Goal: Transaction & Acquisition: Download file/media

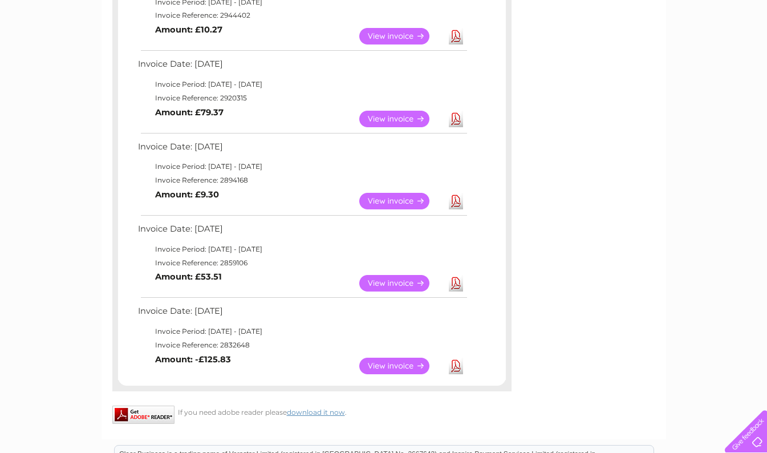
scroll to position [342, 0]
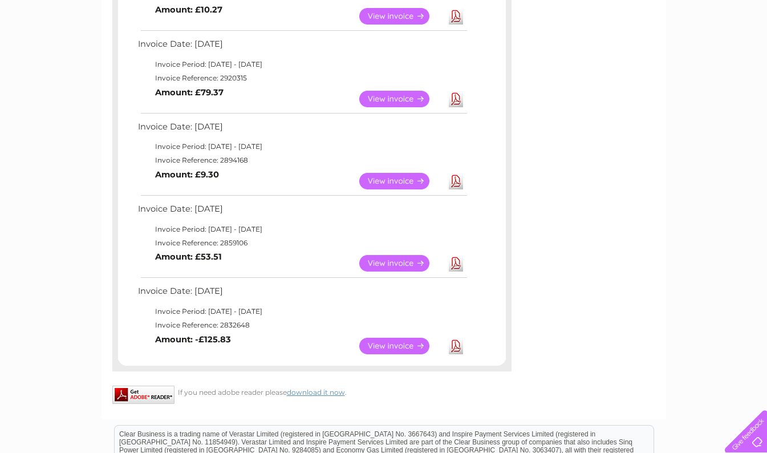
click at [452, 181] on link "Download" at bounding box center [456, 181] width 14 height 17
click at [453, 258] on link "Download" at bounding box center [456, 263] width 14 height 17
click at [449, 342] on link "Download" at bounding box center [456, 346] width 14 height 17
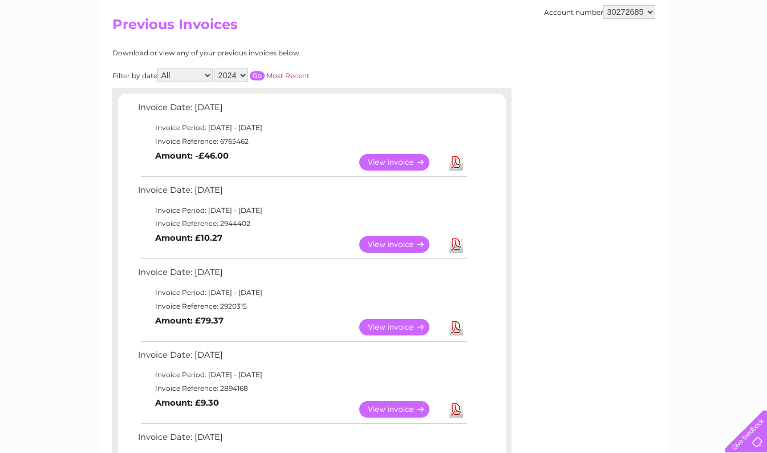
scroll to position [0, 0]
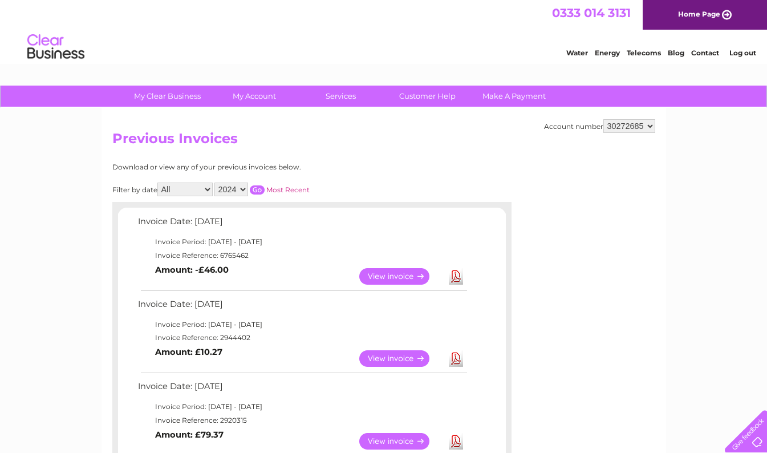
click at [243, 188] on select "2024 2023" at bounding box center [231, 189] width 34 height 14
click at [215, 182] on select "2024 2023" at bounding box center [231, 189] width 34 height 14
click at [259, 189] on input "button" at bounding box center [257, 189] width 15 height 9
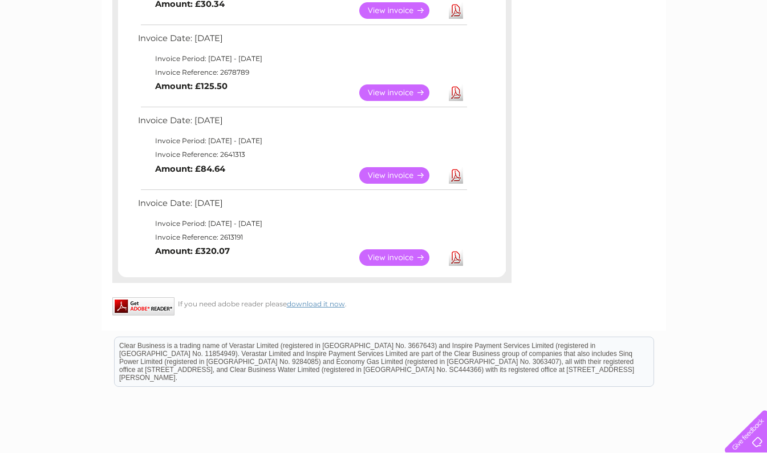
scroll to position [513, 0]
click at [459, 261] on link "Download" at bounding box center [456, 257] width 14 height 17
click at [454, 174] on link "Download" at bounding box center [456, 175] width 14 height 17
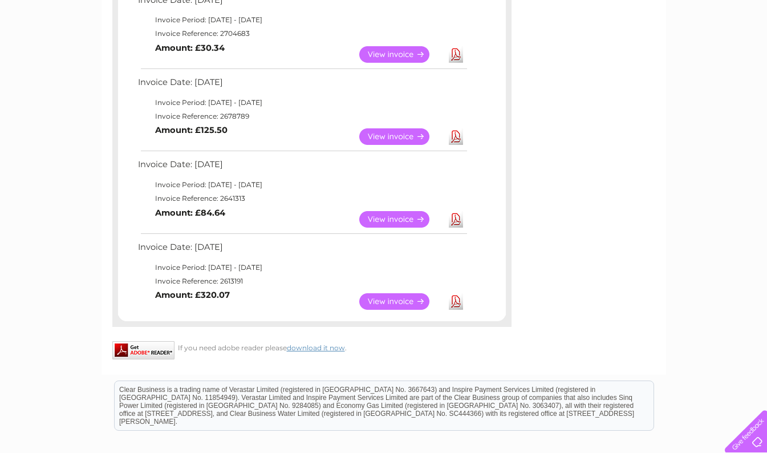
scroll to position [456, 0]
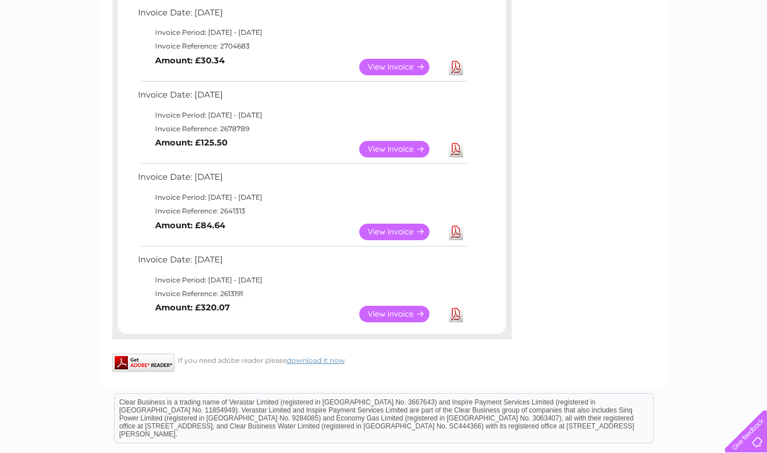
click at [455, 148] on link "Download" at bounding box center [456, 149] width 14 height 17
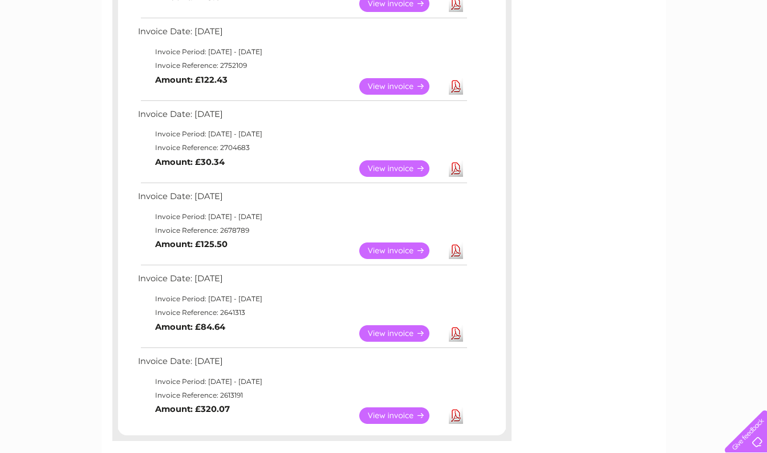
scroll to position [342, 0]
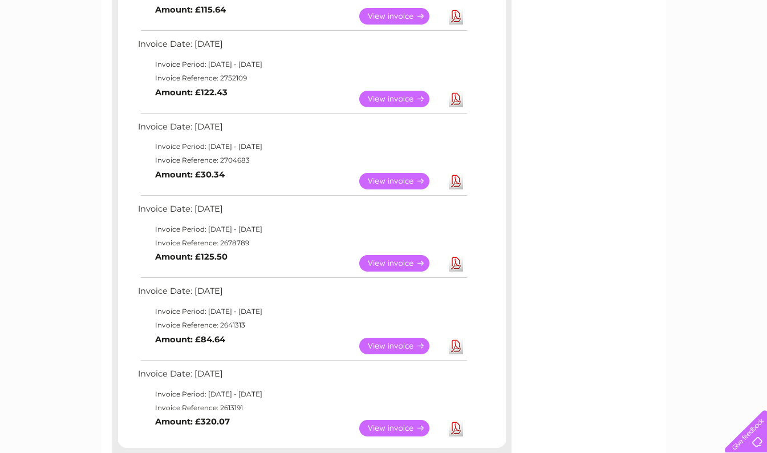
click at [457, 182] on link "Download" at bounding box center [456, 181] width 14 height 17
click at [454, 102] on link "Download" at bounding box center [456, 99] width 14 height 17
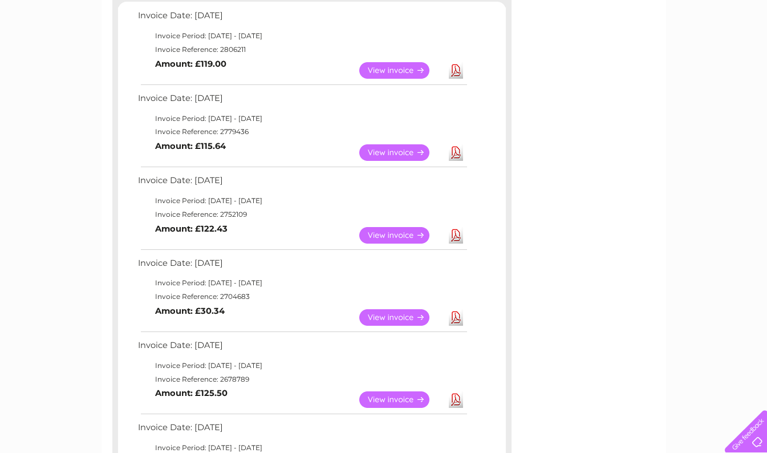
scroll to position [171, 0]
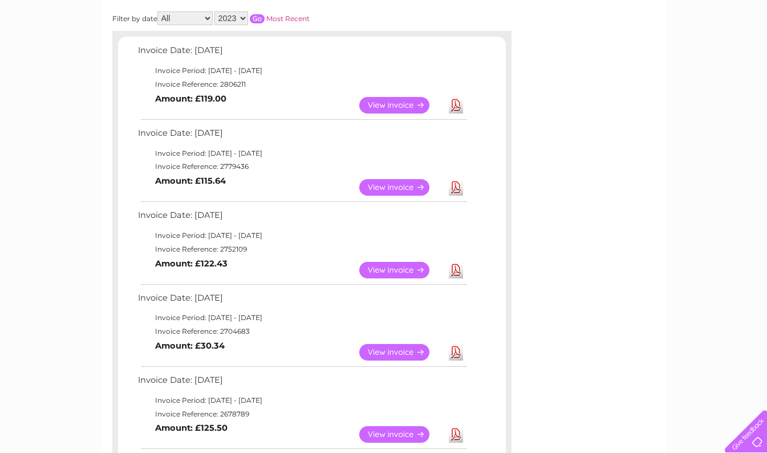
click at [456, 190] on link "Download" at bounding box center [456, 187] width 14 height 17
click at [456, 106] on link "Download" at bounding box center [456, 105] width 14 height 17
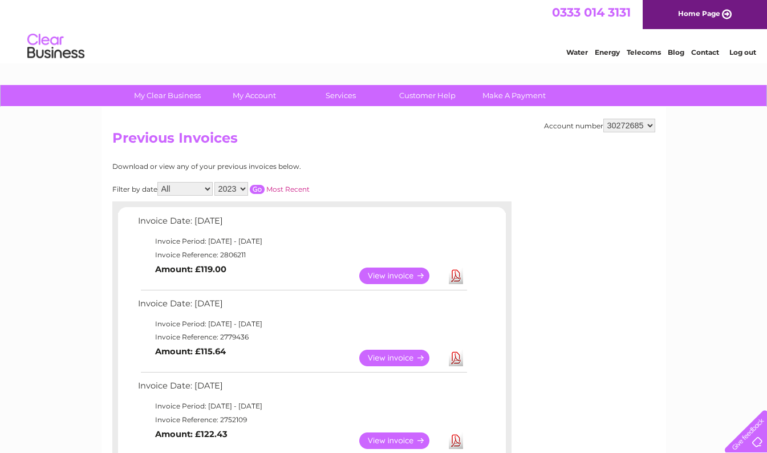
scroll to position [0, 0]
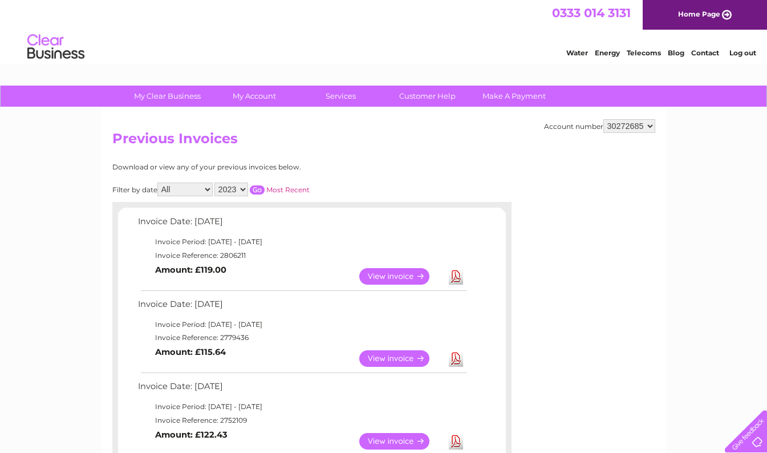
click at [244, 190] on select "2024 2023" at bounding box center [231, 189] width 34 height 14
select select "2024"
click at [215, 182] on select "2024 2023" at bounding box center [231, 189] width 34 height 14
click at [259, 192] on input "button" at bounding box center [257, 189] width 15 height 9
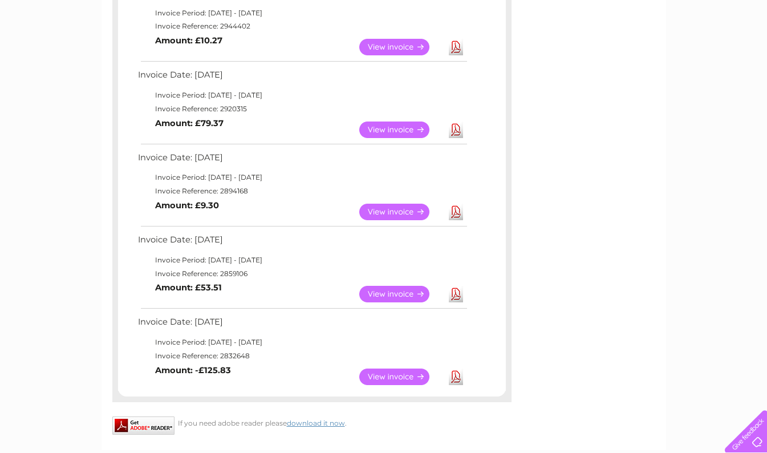
scroll to position [342, 0]
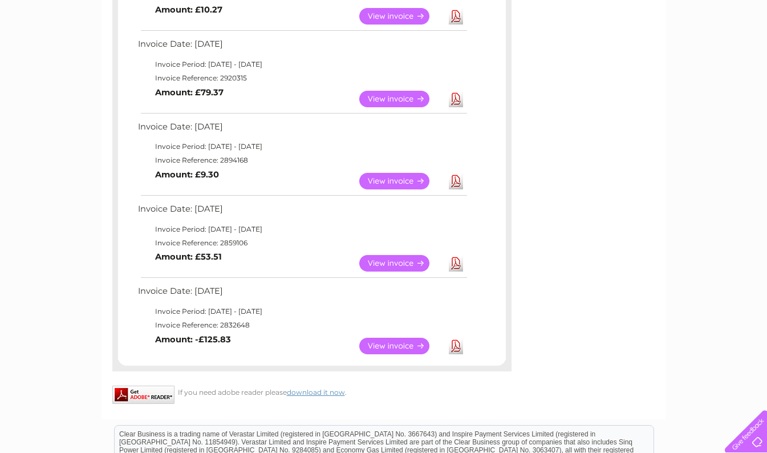
click at [452, 344] on link "Download" at bounding box center [456, 346] width 14 height 17
click at [456, 263] on link "Download" at bounding box center [456, 263] width 14 height 17
click at [456, 177] on link "Download" at bounding box center [456, 181] width 14 height 17
click at [456, 99] on link "Download" at bounding box center [456, 99] width 14 height 17
click at [453, 19] on link "Download" at bounding box center [456, 16] width 14 height 17
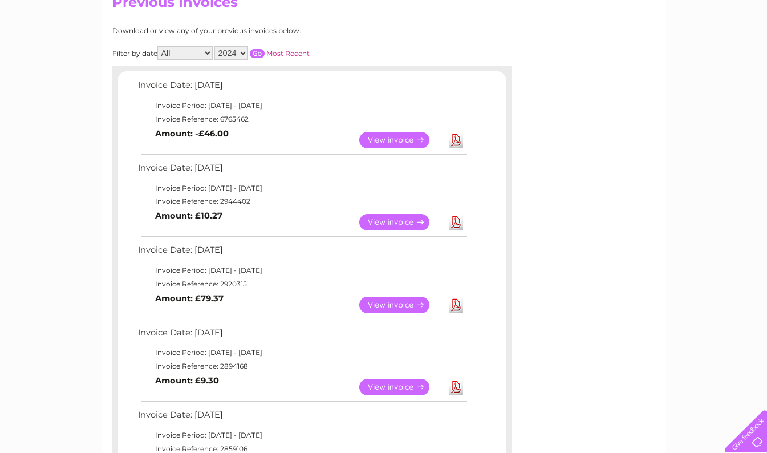
scroll to position [114, 0]
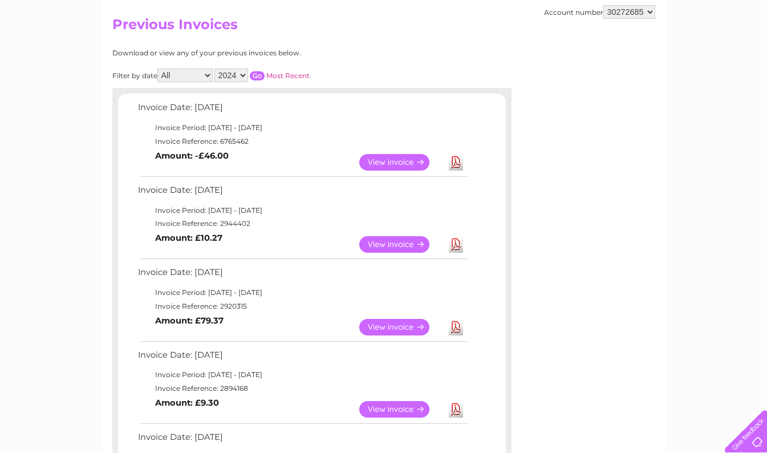
click at [456, 161] on link "Download" at bounding box center [456, 162] width 14 height 17
